Goal: Check status: Check status

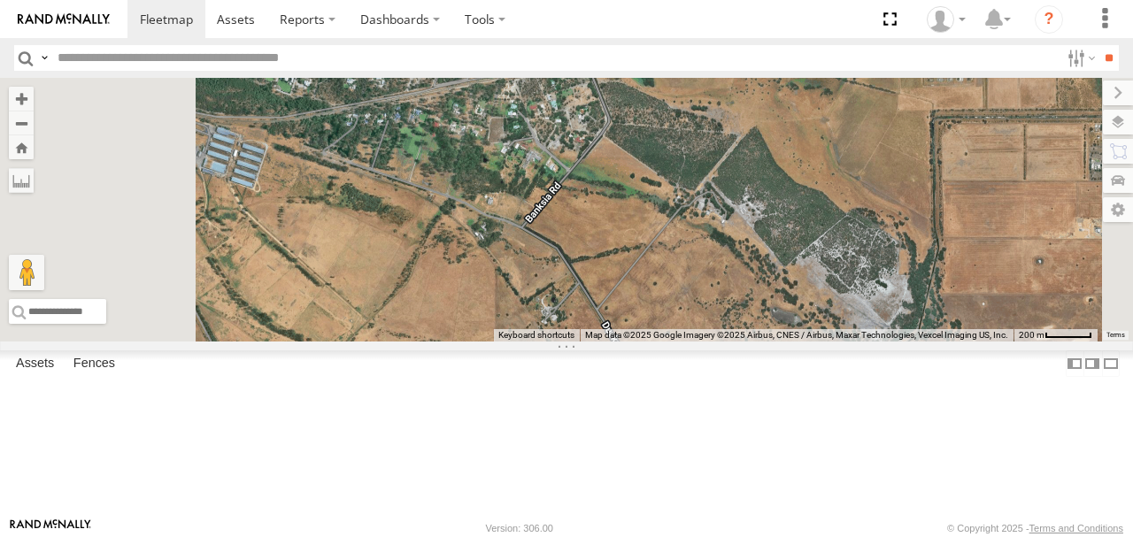
select select "**********"
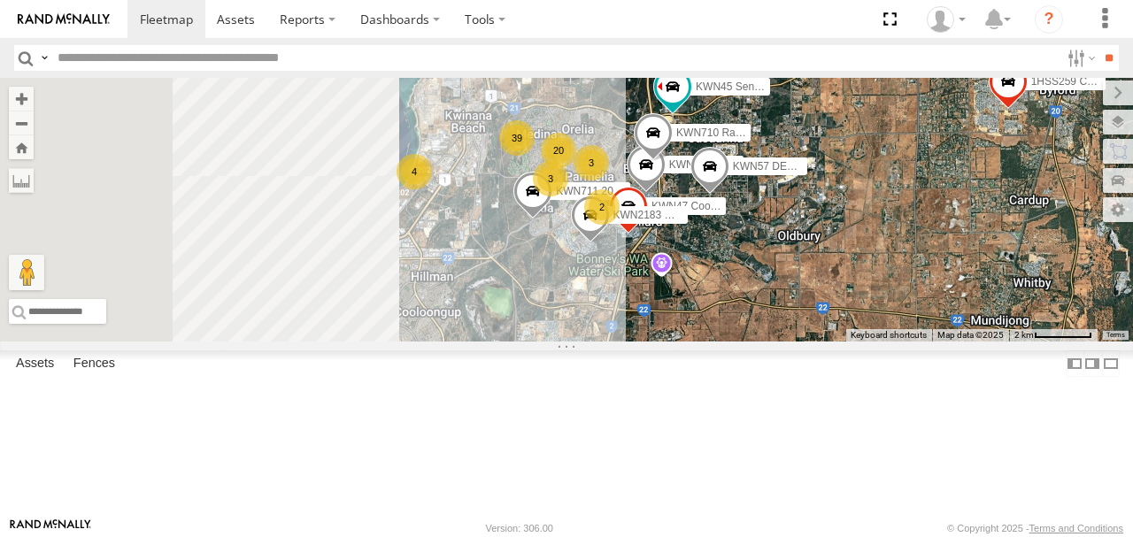
drag, startPoint x: 714, startPoint y: 366, endPoint x: 914, endPoint y: 365, distance: 199.2
click at [914, 342] on div "39 4 3 20 3 1HSS259 Coor.Enviro Plan & Develop KWN711 2001089 Ford Ranger (Reti…" at bounding box center [566, 210] width 1133 height 264
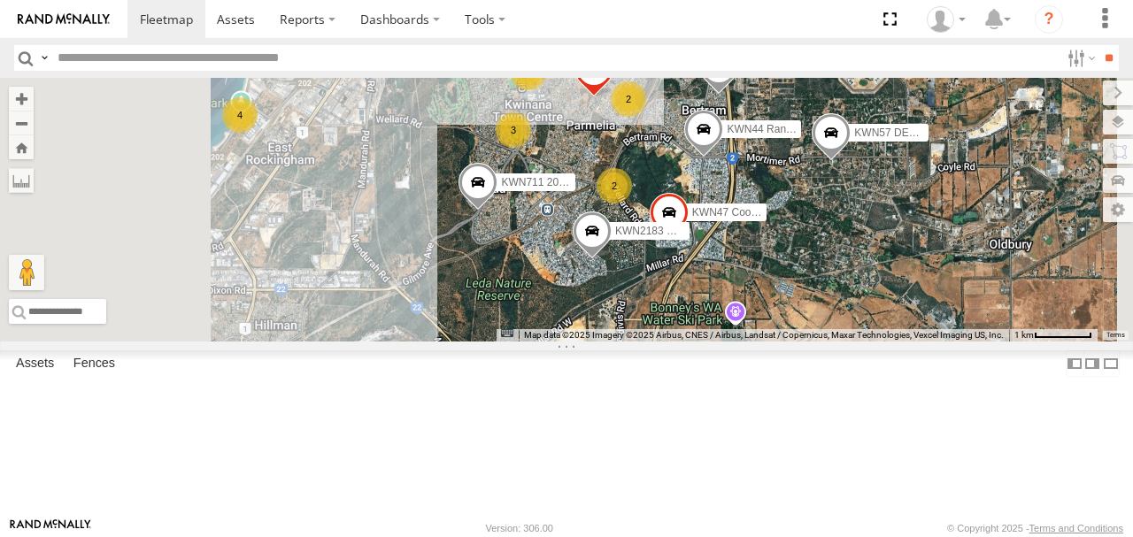
drag, startPoint x: 772, startPoint y: 340, endPoint x: 778, endPoint y: 420, distance: 79.9
click at [778, 342] on div "1HSS259 Coor.Enviro Plan & Develop KWN711 2001089 Ford Ranger (Retic) KWN44 Ran…" at bounding box center [566, 210] width 1133 height 264
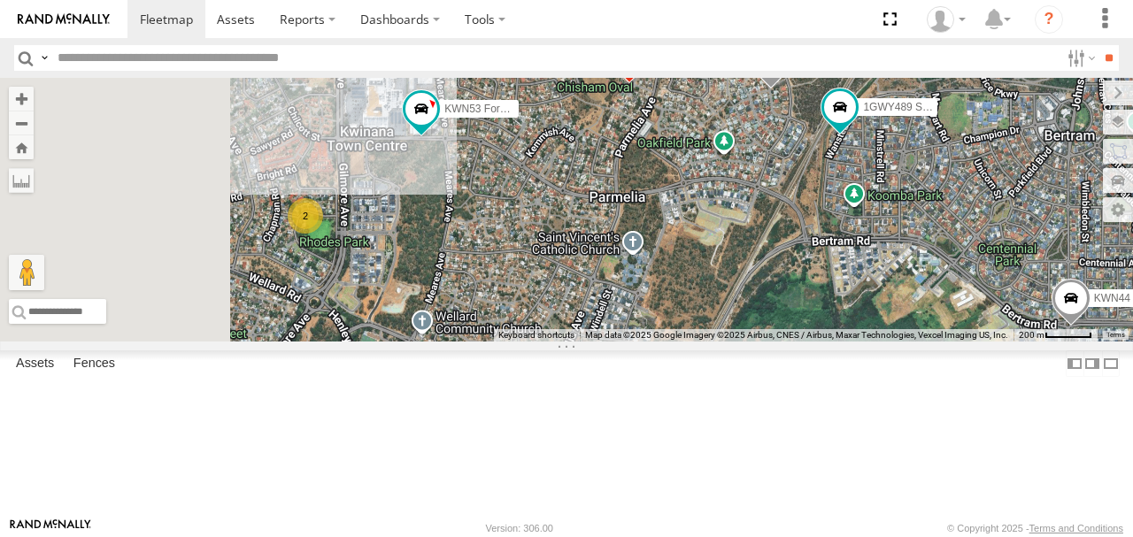
drag, startPoint x: 866, startPoint y: 274, endPoint x: 884, endPoint y: 274, distance: 18.6
click at [884, 274] on div "1HSS259 Coor.Enviro Plan & Develop KWN711 2001089 Ford Ranger (Retic) KWN44 Ran…" at bounding box center [566, 210] width 1133 height 264
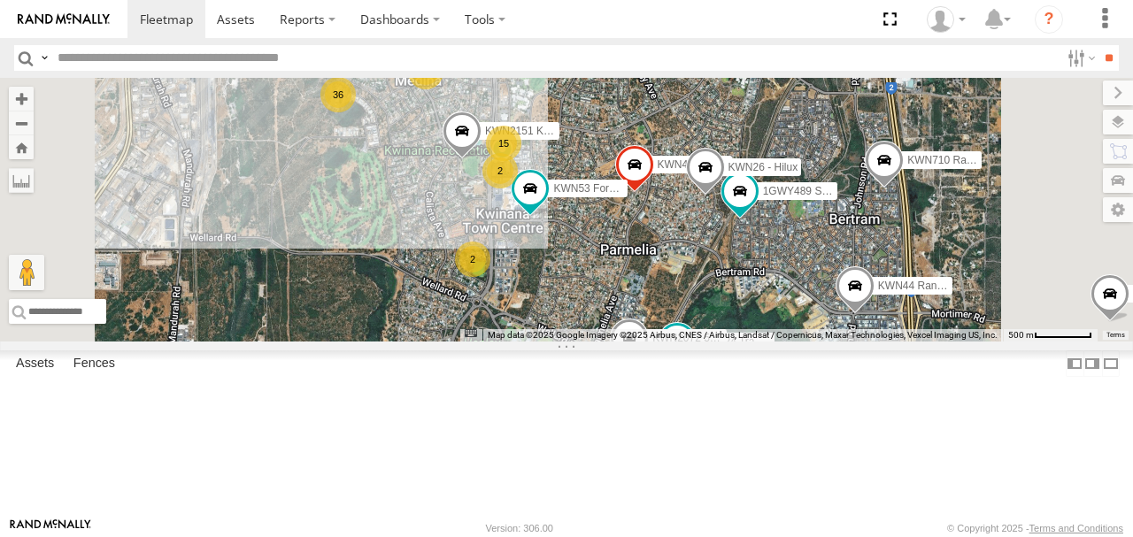
drag, startPoint x: 806, startPoint y: 317, endPoint x: 829, endPoint y: 342, distance: 33.8
click at [821, 340] on div "1HSS259 Coor.Enviro Plan & Develop KWN711 2001089 Ford Ranger (Retic) KWN44 Ran…" at bounding box center [566, 210] width 1133 height 264
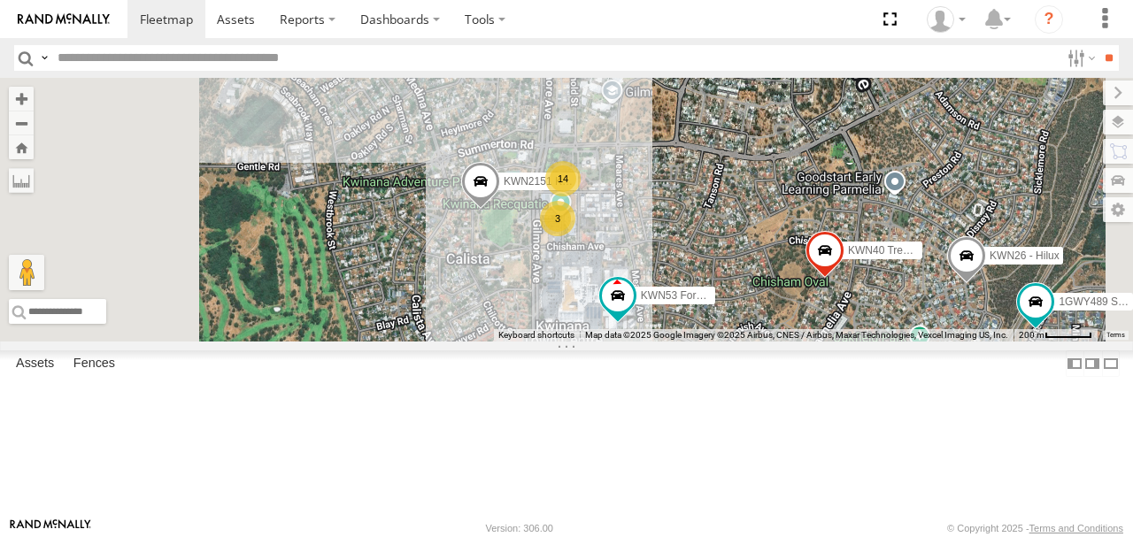
drag, startPoint x: 788, startPoint y: 212, endPoint x: 954, endPoint y: 243, distance: 169.3
click at [954, 243] on div "1HSS259 Coor.Enviro Plan & Develop KWN711 2001089 Ford Ranger (Retic) KWN44 Ran…" at bounding box center [566, 210] width 1133 height 264
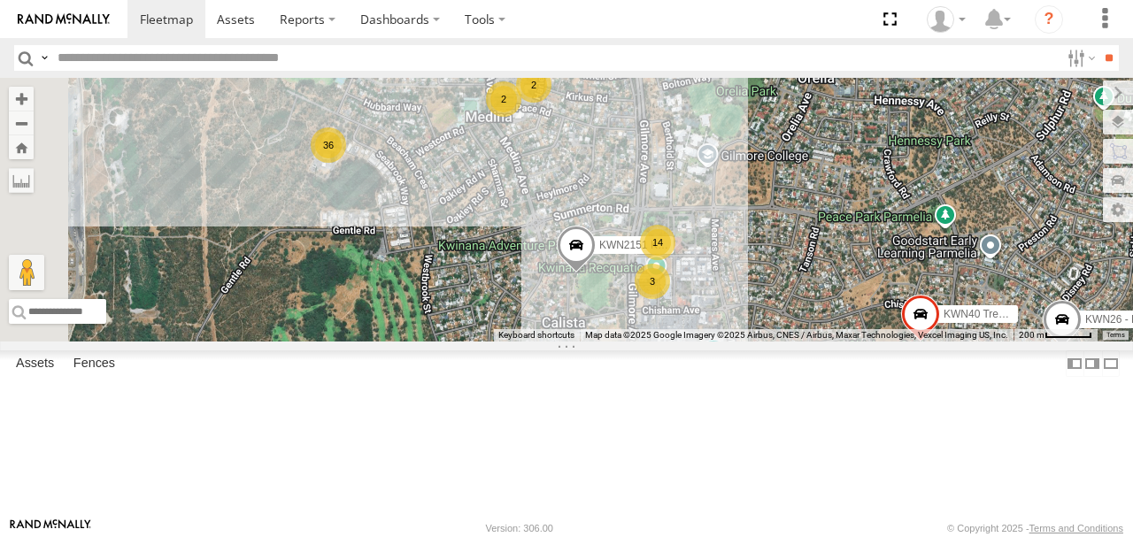
drag, startPoint x: 729, startPoint y: 212, endPoint x: 769, endPoint y: 263, distance: 65.0
click at [766, 263] on div "1HSS259 Coor.Enviro Plan & Develop KWN711 2001089 Ford Ranger (Retic) KWN44 Ran…" at bounding box center [566, 210] width 1133 height 264
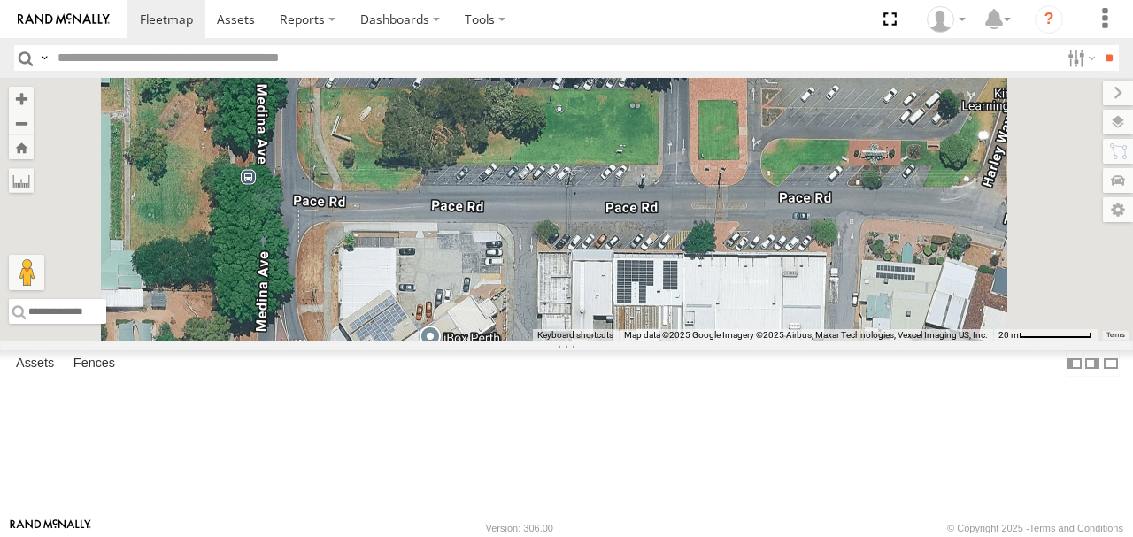
drag, startPoint x: 727, startPoint y: 236, endPoint x: 736, endPoint y: 305, distance: 69.7
click at [736, 305] on div "1HSS259 Coor.Enviro Plan & Develop KWN711 2001089 Ford Ranger (Retic) KWN44 Ran…" at bounding box center [566, 210] width 1133 height 264
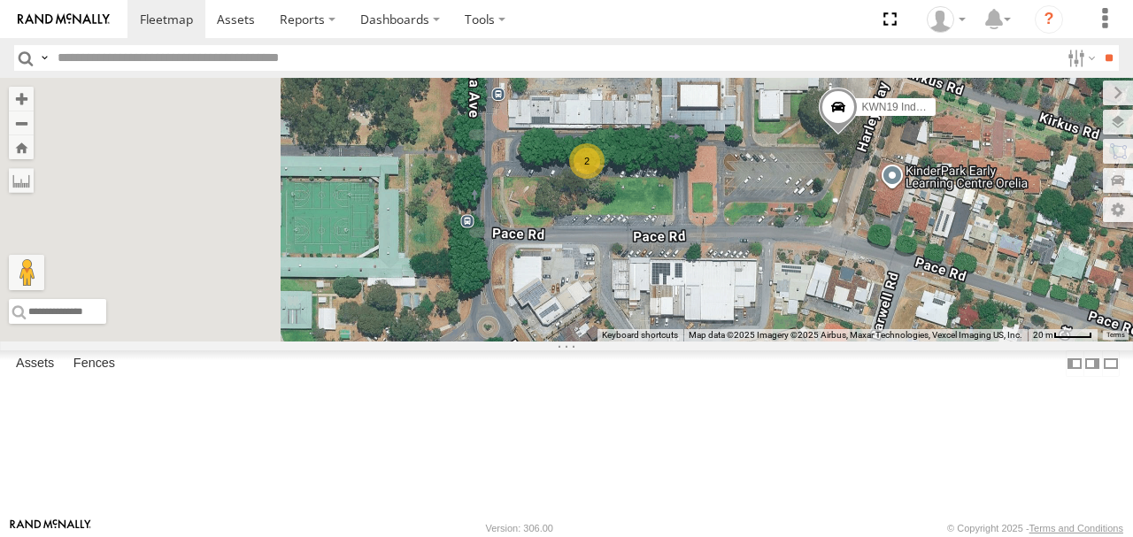
drag, startPoint x: 760, startPoint y: 286, endPoint x: 867, endPoint y: 284, distance: 108.0
click at [868, 285] on div "1HSS259 Coor.Enviro Plan & Develop KWN711 2001089 Ford Ranger (Retic) KWN44 Ran…" at bounding box center [566, 210] width 1133 height 264
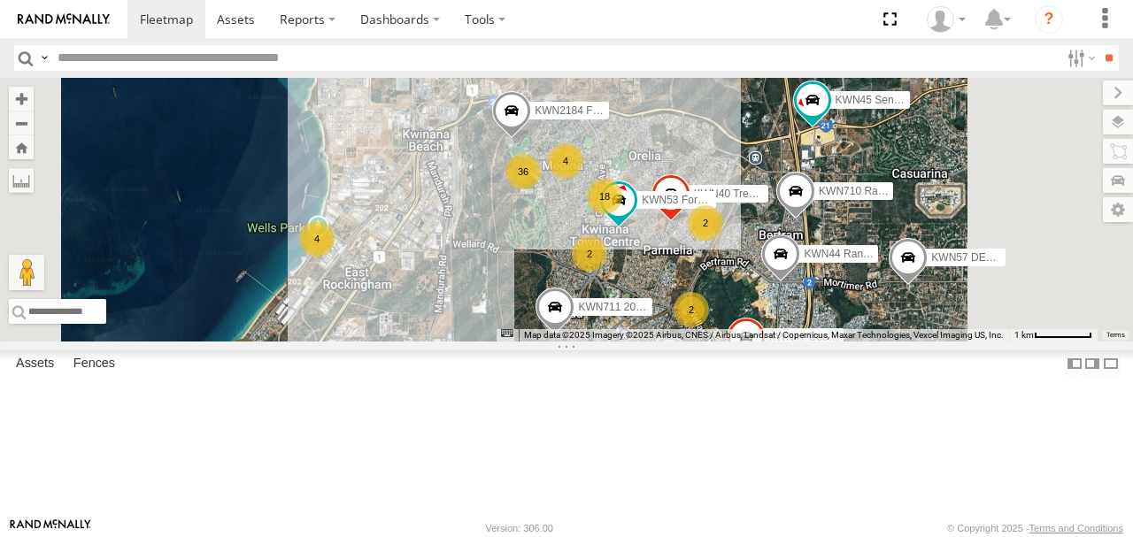
drag, startPoint x: 892, startPoint y: 301, endPoint x: 800, endPoint y: 251, distance: 104.6
click at [690, 222] on span at bounding box center [671, 198] width 39 height 48
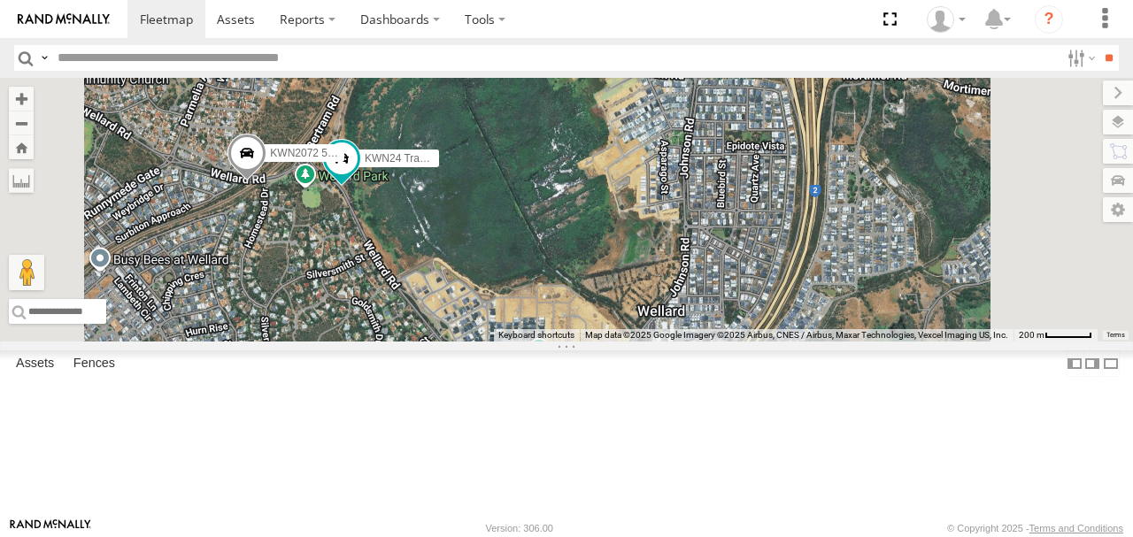
drag, startPoint x: 775, startPoint y: 328, endPoint x: 756, endPoint y: 257, distance: 73.4
click at [756, 258] on div "1HSS259 Coor.Enviro Plan & Develop KWN711 2001089 Ford Ranger (Retic) KWN44 Ran…" at bounding box center [566, 210] width 1133 height 264
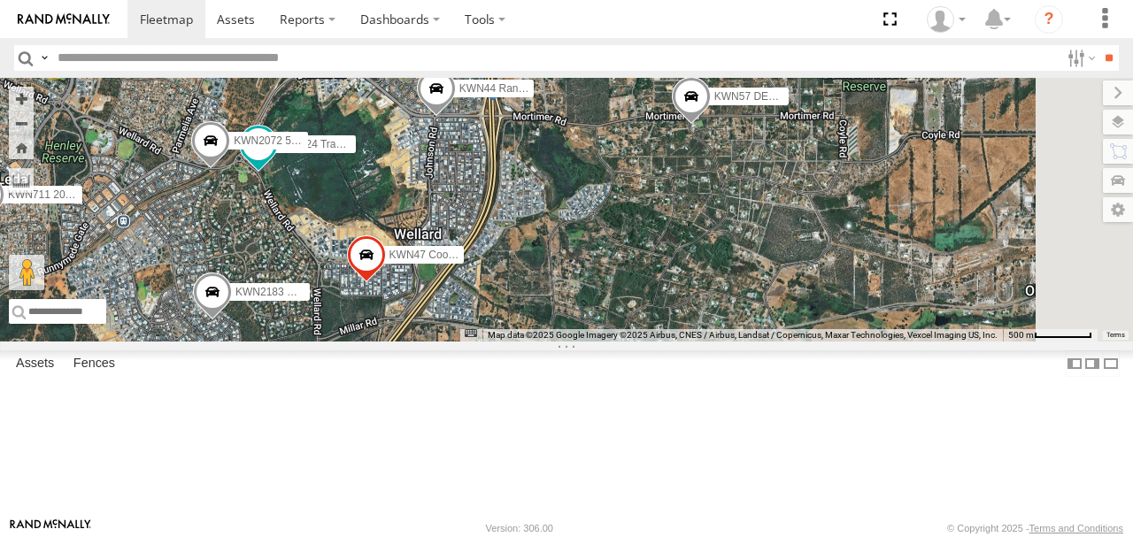
drag, startPoint x: 724, startPoint y: 274, endPoint x: 656, endPoint y: 286, distance: 69.1
click at [656, 286] on div "1HSS259 Coor.Enviro Plan & Develop KWN711 2001089 Ford Ranger (Retic) KWN44 Ran…" at bounding box center [566, 210] width 1133 height 264
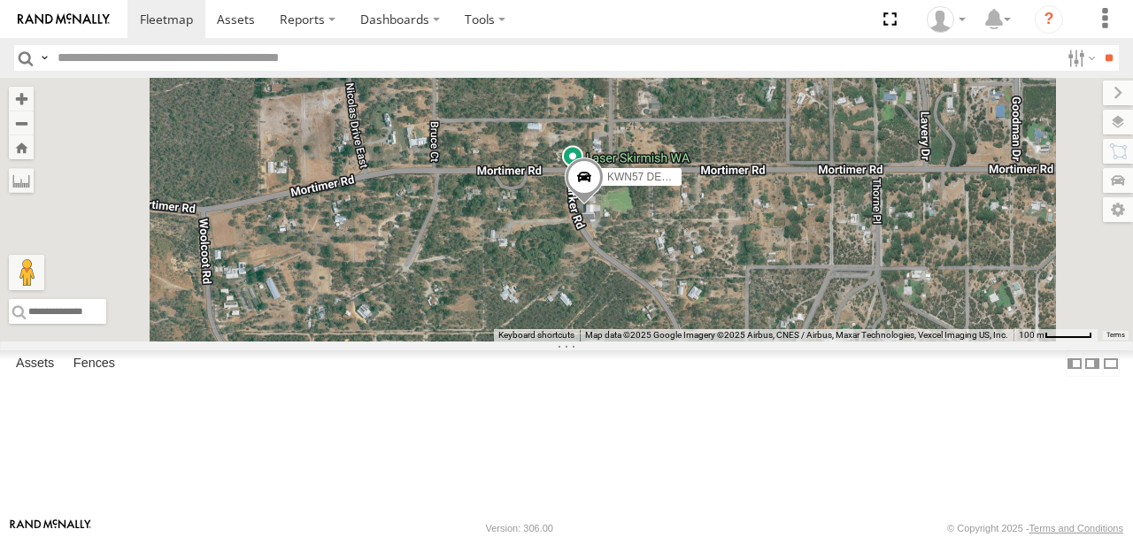
click at [604, 205] on span at bounding box center [584, 182] width 39 height 48
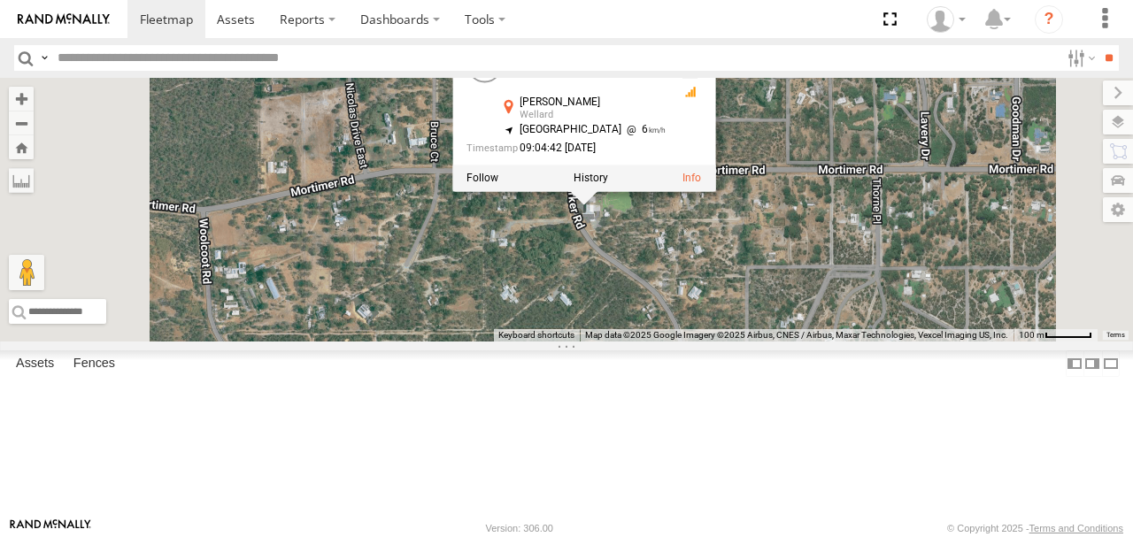
click at [788, 308] on div "1HSS259 Coor.Enviro Plan & Develop KWN711 2001089 Ford Ranger (Retic) KWN44 Ran…" at bounding box center [566, 210] width 1133 height 264
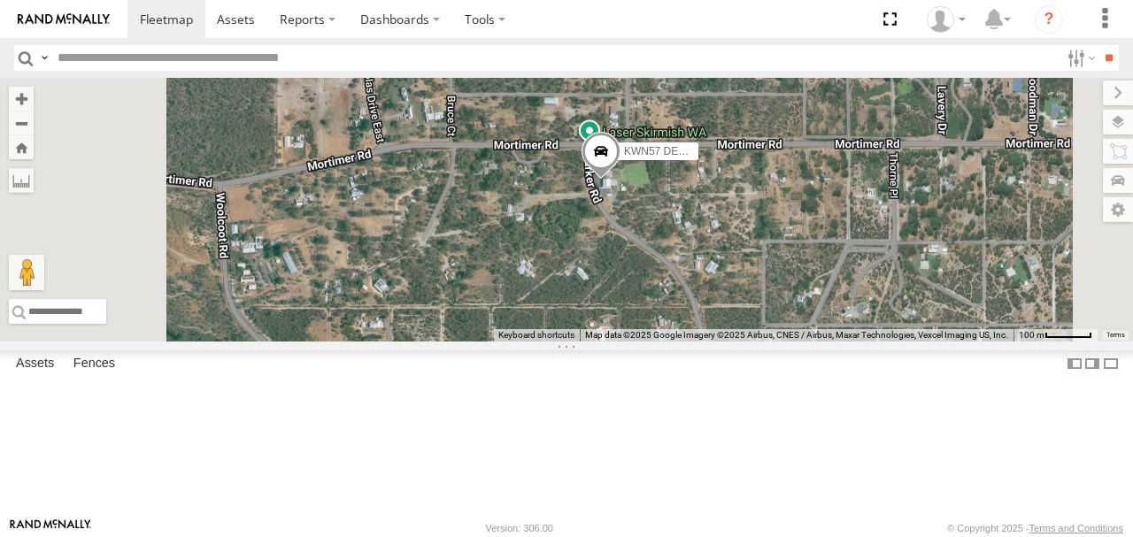
drag, startPoint x: 764, startPoint y: 348, endPoint x: 791, endPoint y: 303, distance: 52.8
click at [791, 304] on div "1HSS259 Coor.Enviro Plan & Develop KWN711 2001089 Ford Ranger (Retic) KWN44 Ran…" at bounding box center [566, 210] width 1133 height 264
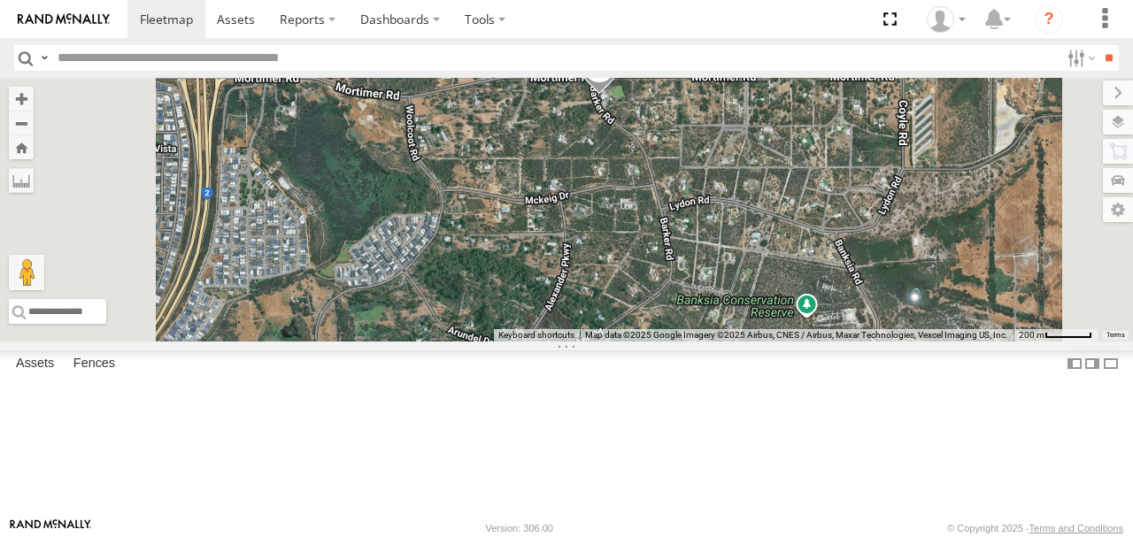
drag, startPoint x: 823, startPoint y: 325, endPoint x: 831, endPoint y: 235, distance: 90.6
click at [831, 235] on div "KWN57 DEFES" at bounding box center [566, 210] width 1133 height 264
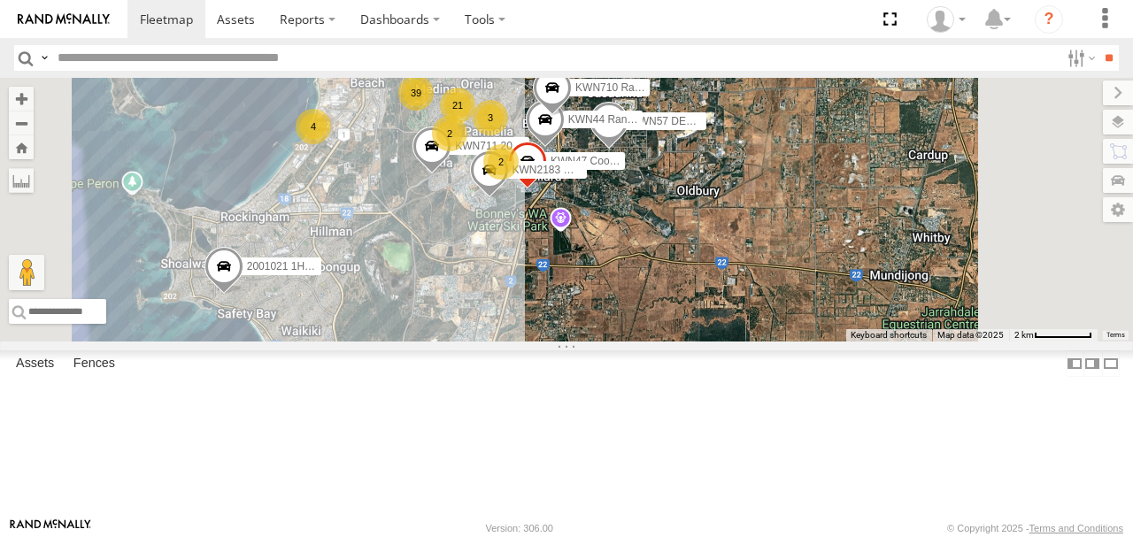
drag, startPoint x: 825, startPoint y: 293, endPoint x: 827, endPoint y: 283, distance: 9.9
click at [827, 284] on div "KWN57 DEFES 39 4 3 21 2001021 1HRP487 Toyota Admin 2 1HSS259 Coor.Enviro Plan &…" at bounding box center [566, 210] width 1133 height 264
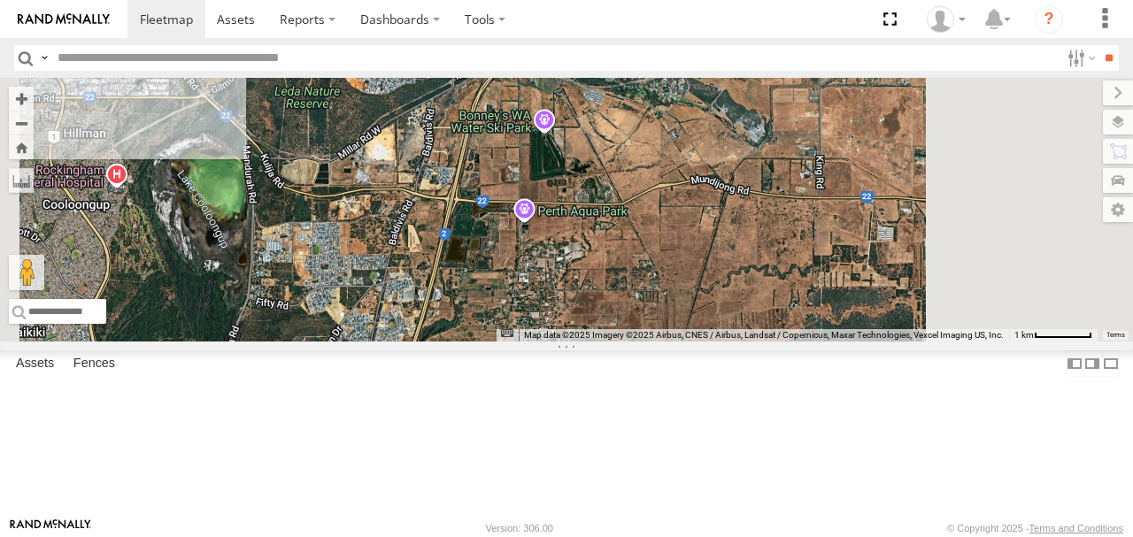
drag, startPoint x: 817, startPoint y: 296, endPoint x: 830, endPoint y: 218, distance: 79.0
click at [830, 218] on div "KWN57 DEFES 2001021 1HRP487 Toyota Admin 1HSS259 Coor.Enviro Plan & Develop KWN…" at bounding box center [566, 210] width 1133 height 264
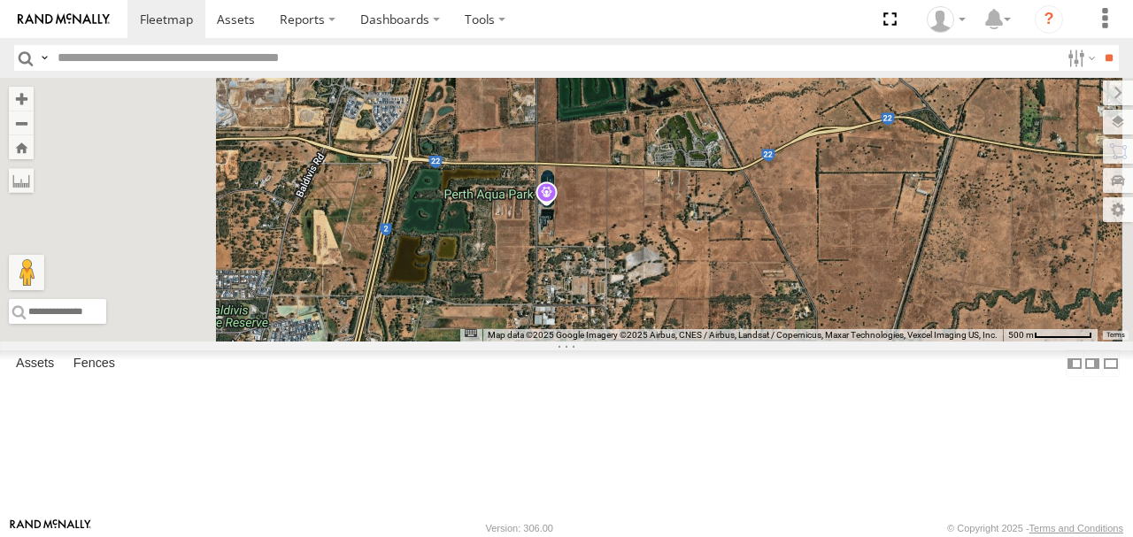
drag, startPoint x: 827, startPoint y: 217, endPoint x: 883, endPoint y: 297, distance: 97.8
click at [896, 331] on div "KWN57 DEFES 2001021 1HRP487 Toyota Admin 1HSS259 Coor.Enviro Plan & Develop KWN…" at bounding box center [566, 210] width 1133 height 264
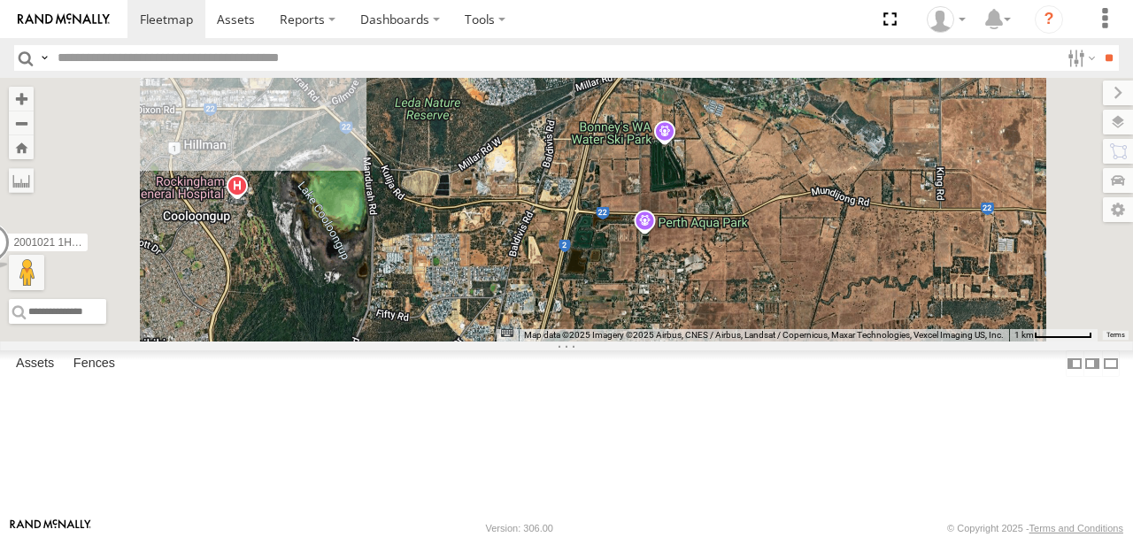
drag, startPoint x: 816, startPoint y: 239, endPoint x: 928, endPoint y: 301, distance: 127.6
click at [929, 304] on div "KWN57 DEFES 2001021 1HRP487 Toyota Admin 1HSS259 Coor.Enviro Plan & Develop KWN…" at bounding box center [566, 210] width 1133 height 264
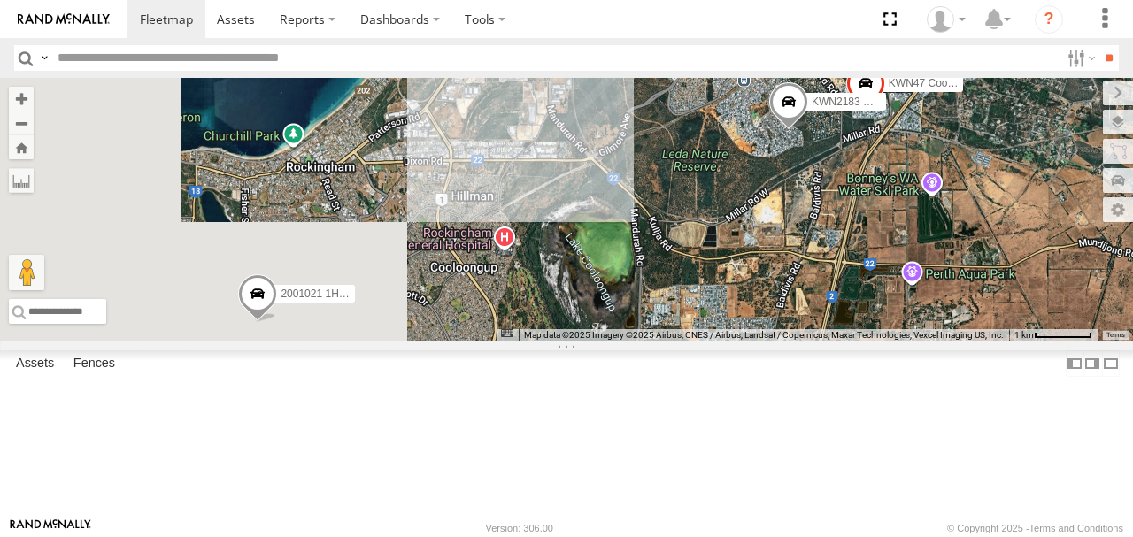
drag, startPoint x: 819, startPoint y: 279, endPoint x: 1023, endPoint y: 310, distance: 206.8
click at [1023, 310] on div "KWN57 DEFES 2001021 1HRP487 Toyota Admin 1HSS259 Coor.Enviro Plan & Develop KWN…" at bounding box center [566, 210] width 1133 height 264
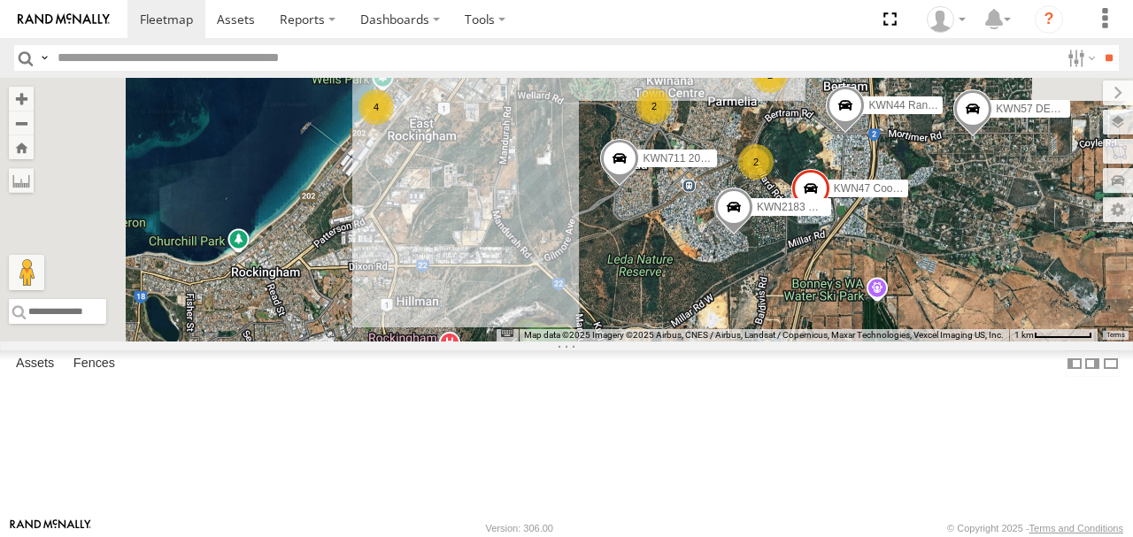
drag, startPoint x: 835, startPoint y: 276, endPoint x: 751, endPoint y: 369, distance: 125.3
click at [752, 342] on div "KWN57 DEFES 2001021 1HRP487 Toyota Admin 1HSS259 Coor.Enviro Plan & Develop KWN…" at bounding box center [566, 210] width 1133 height 264
drag, startPoint x: 835, startPoint y: 310, endPoint x: 793, endPoint y: 348, distance: 56.4
click at [795, 342] on div "KWN57 DEFES 2001021 1HRP487 Toyota Admin 1HSS259 Coor.Enviro Plan & Develop KWN…" at bounding box center [566, 210] width 1133 height 264
